Goal: Information Seeking & Learning: Find specific fact

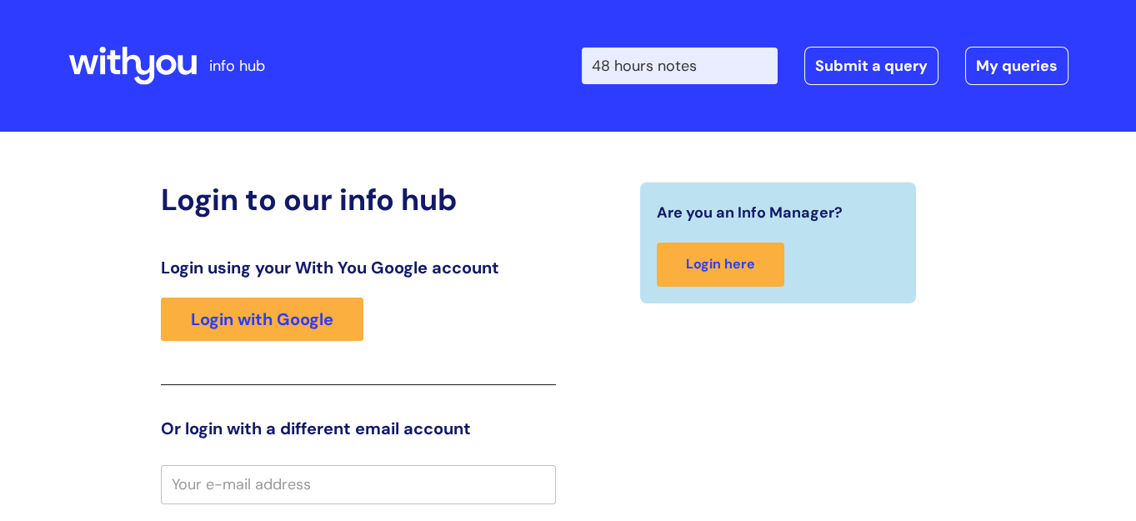
type input "48 hours notes"
click button "Search" at bounding box center [0, 0] width 0 height 0
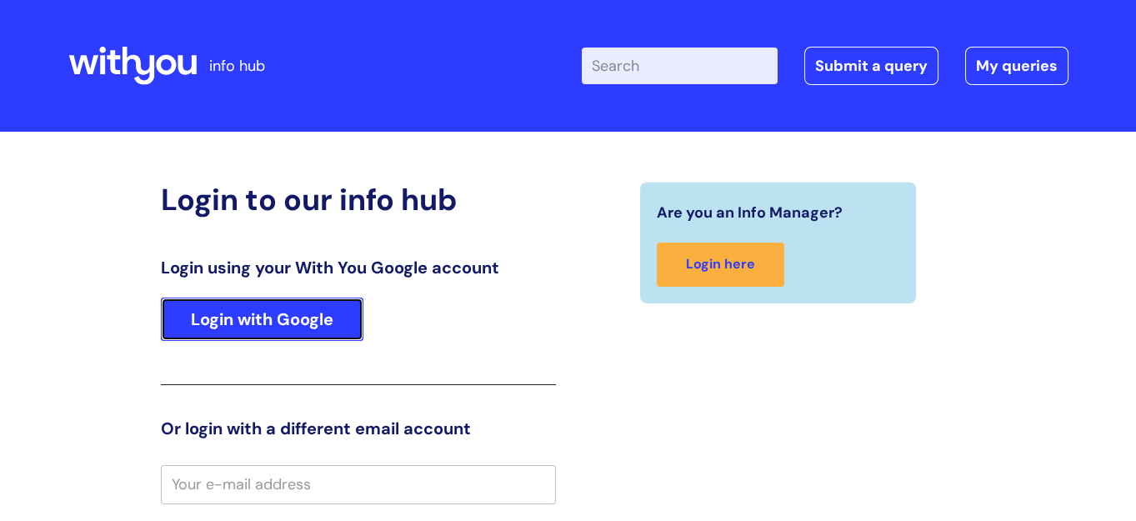
click at [302, 322] on link "Login with Google" at bounding box center [262, 318] width 202 height 43
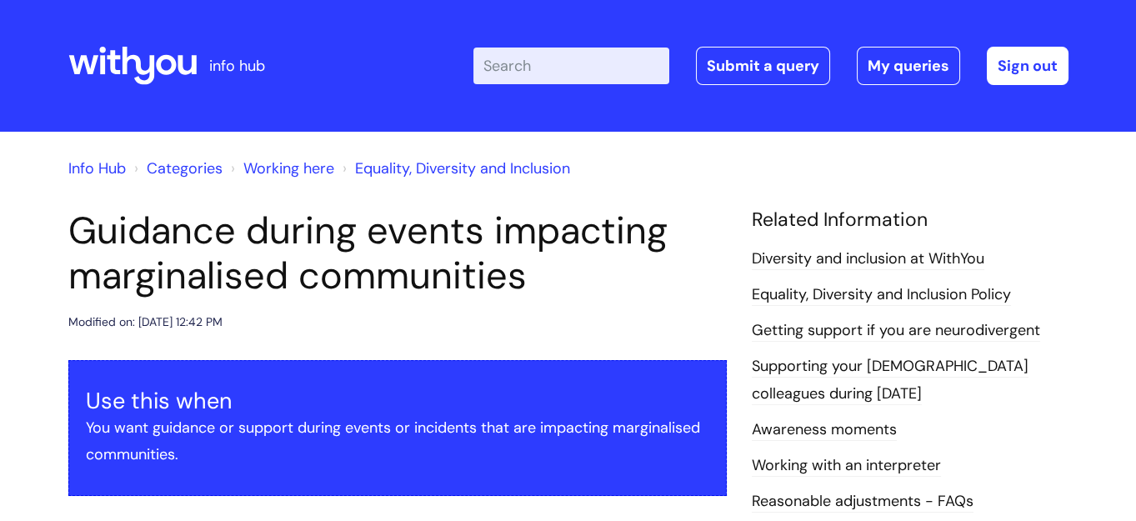
click at [567, 76] on input "Enter your search term here..." at bounding box center [571, 65] width 196 height 37
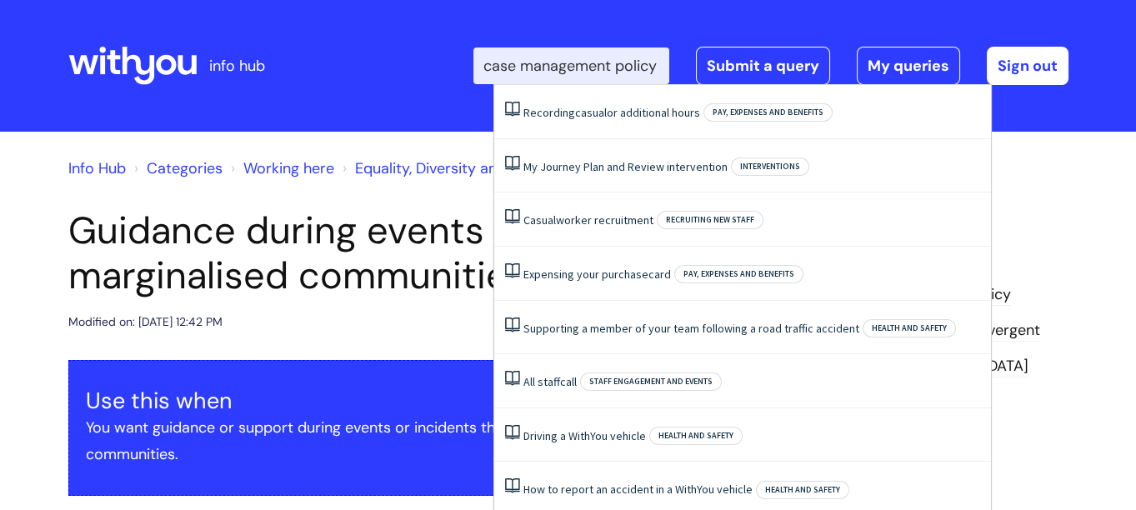
scroll to position [0, 15]
type input "case management policy"
click button "Search" at bounding box center [0, 0] width 0 height 0
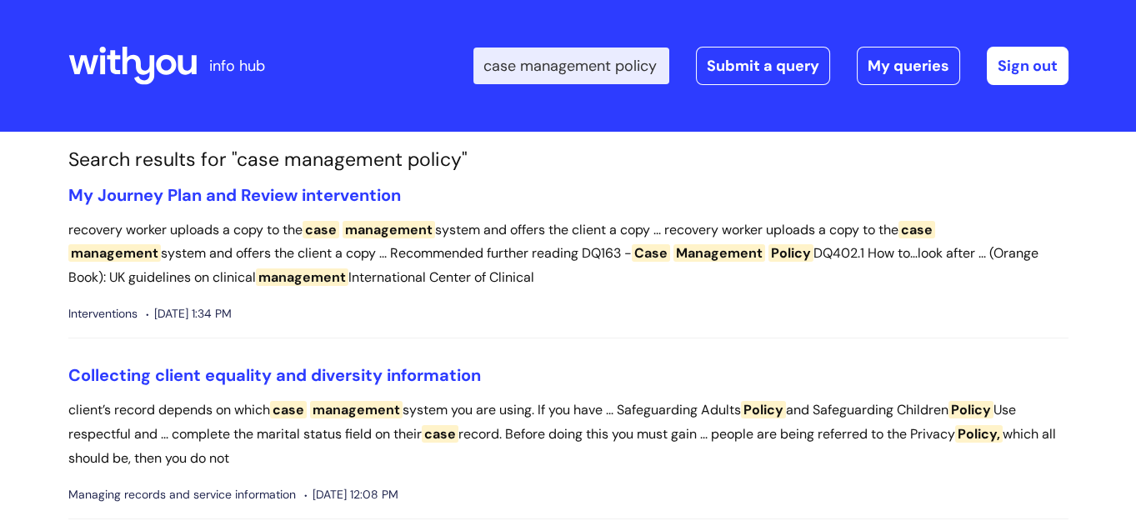
drag, startPoint x: 667, startPoint y: 59, endPoint x: 494, endPoint y: 62, distance: 173.4
click at [494, 62] on input "case management policy" at bounding box center [571, 65] width 196 height 37
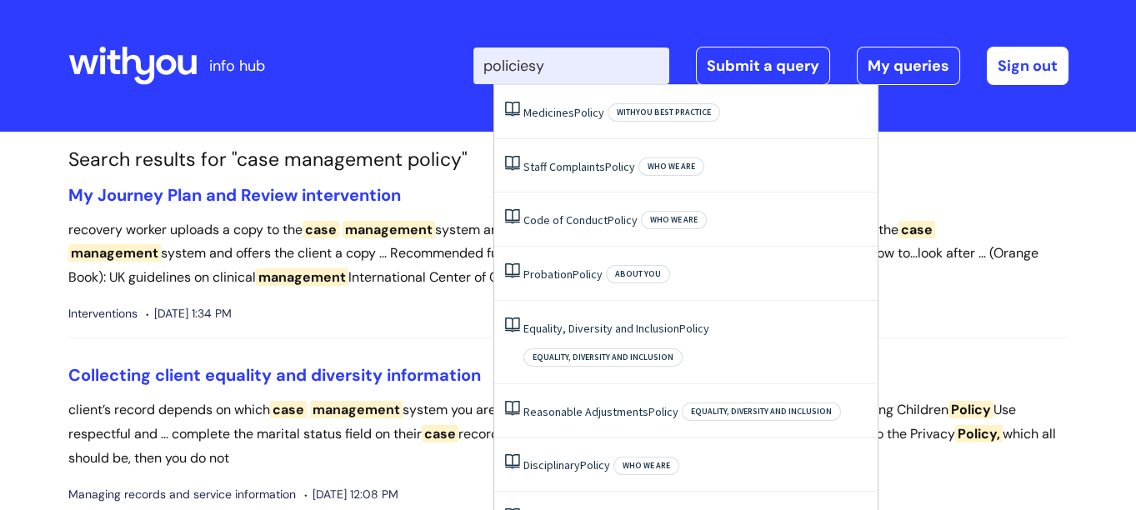
type input "policiesy"
click button "Search" at bounding box center [0, 0] width 0 height 0
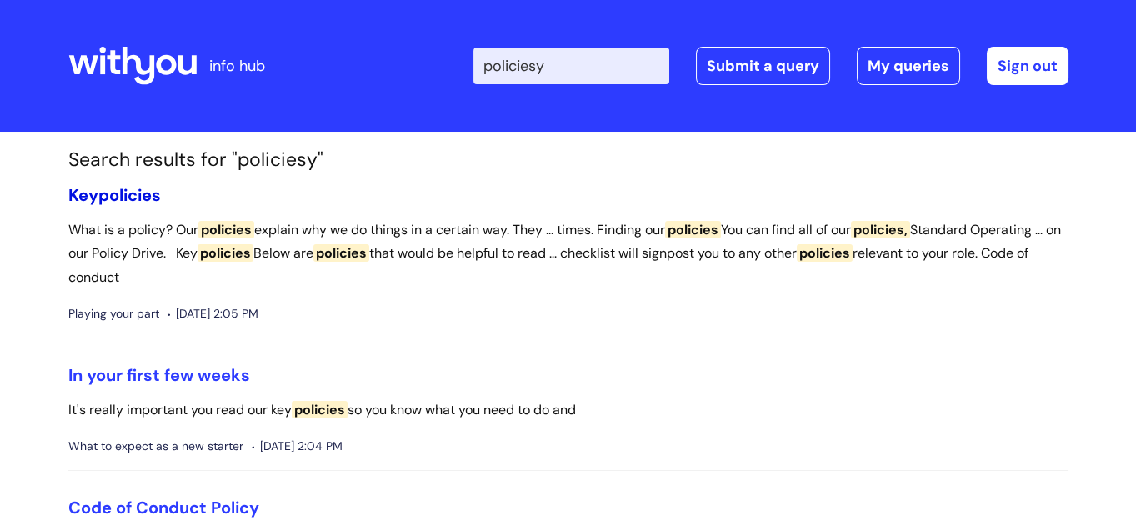
click at [147, 191] on span "policies" at bounding box center [129, 195] width 62 height 22
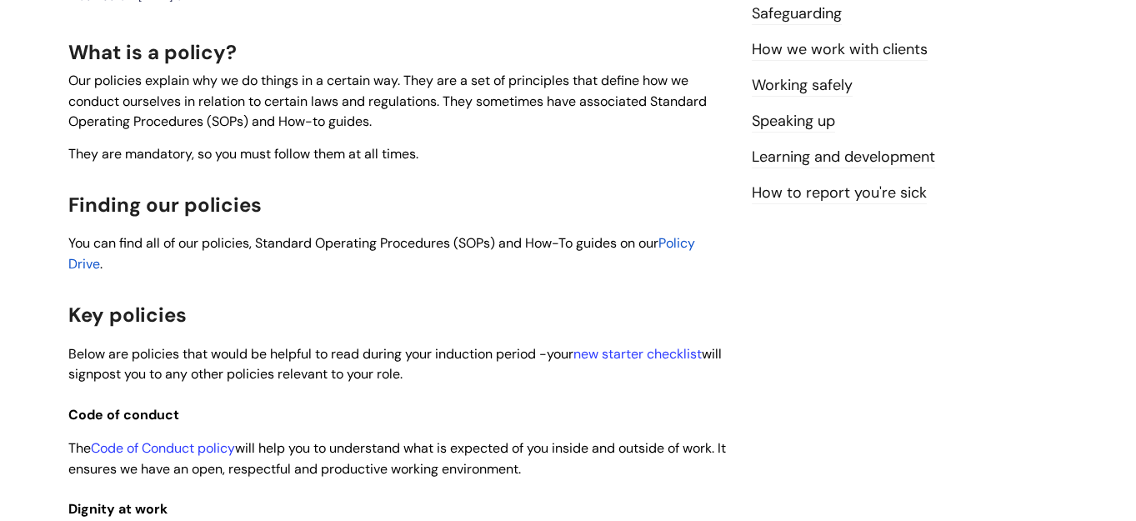
scroll to position [302, 0]
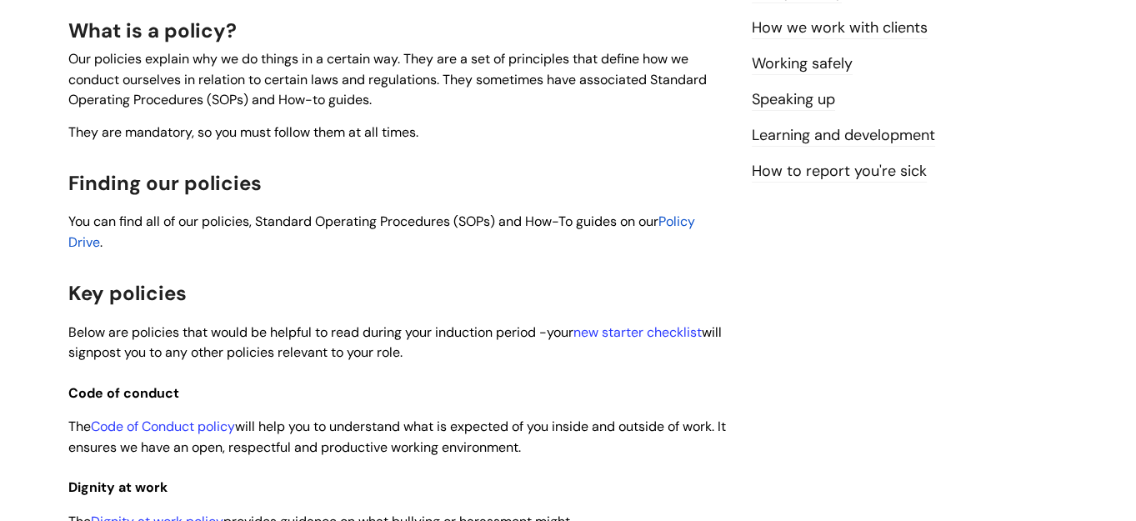
click at [673, 225] on span "Policy Drive" at bounding box center [381, 231] width 627 height 38
click at [679, 219] on span "Policy Drive" at bounding box center [381, 231] width 627 height 38
